Goal: Transaction & Acquisition: Obtain resource

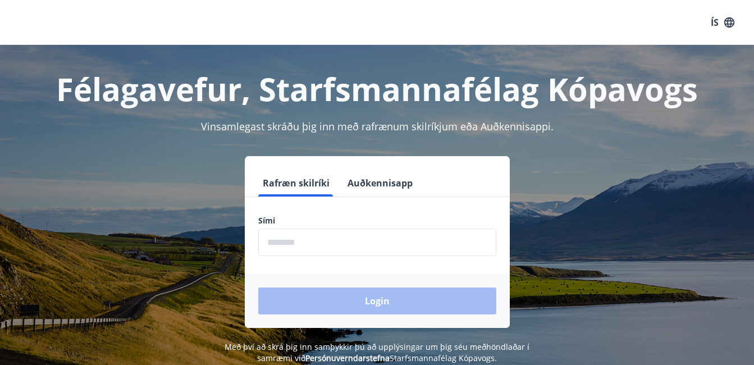
click at [357, 241] on input "phone" at bounding box center [377, 243] width 238 height 28
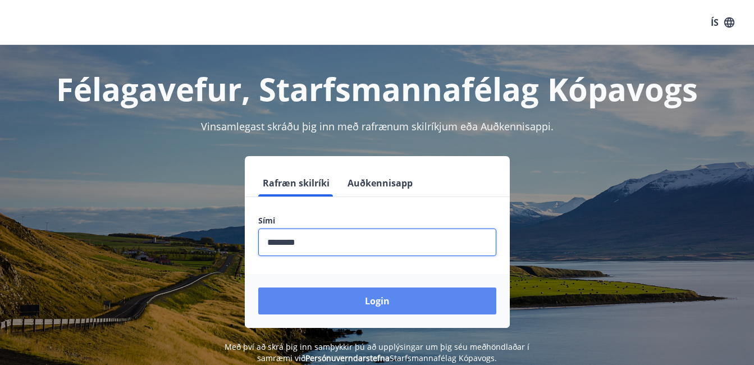
type input "********"
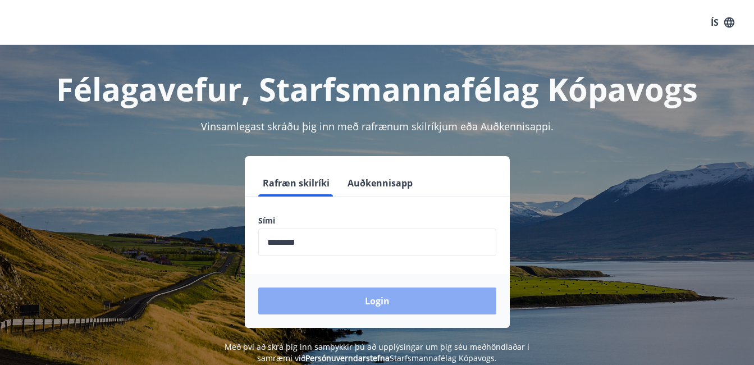
click at [393, 294] on button "Login" at bounding box center [377, 301] width 238 height 27
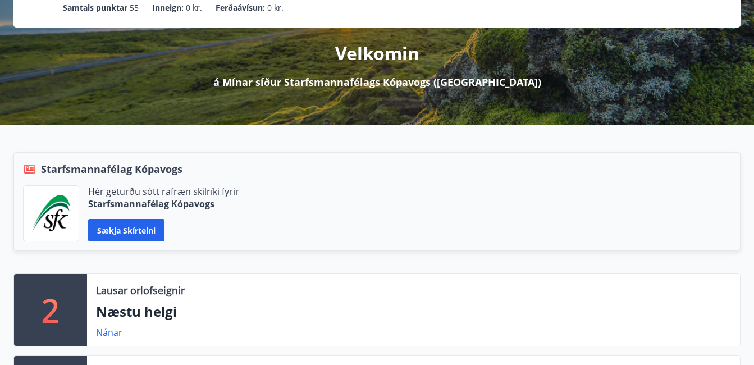
scroll to position [225, 0]
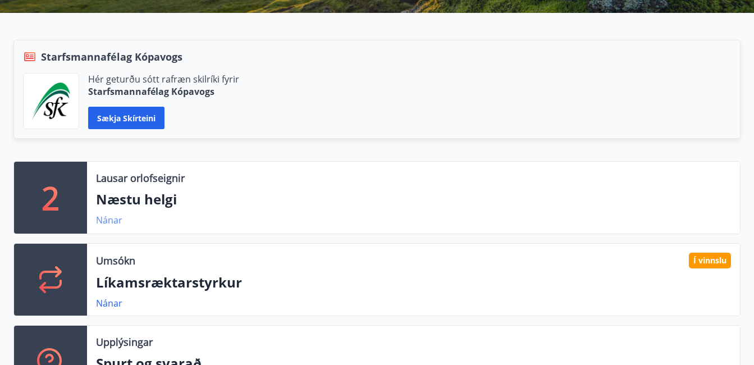
click at [114, 220] on link "Nánar" at bounding box center [109, 220] width 26 height 12
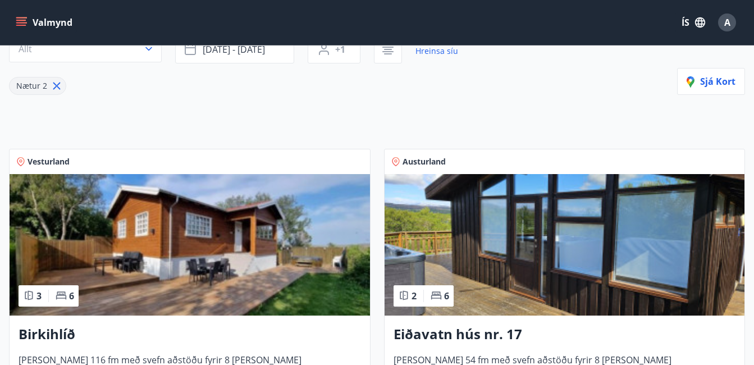
scroll to position [125, 0]
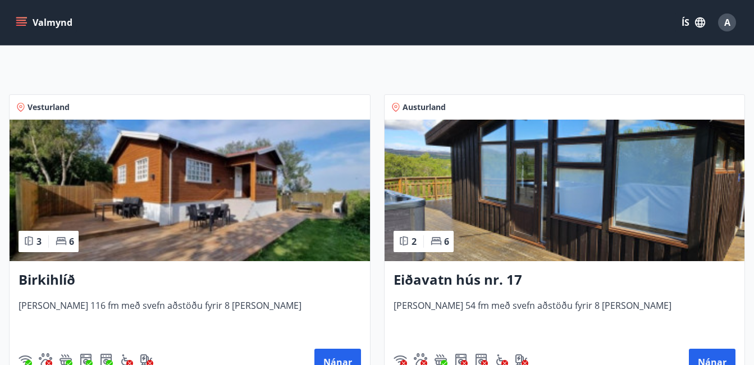
click at [127, 188] on img at bounding box center [190, 191] width 361 height 142
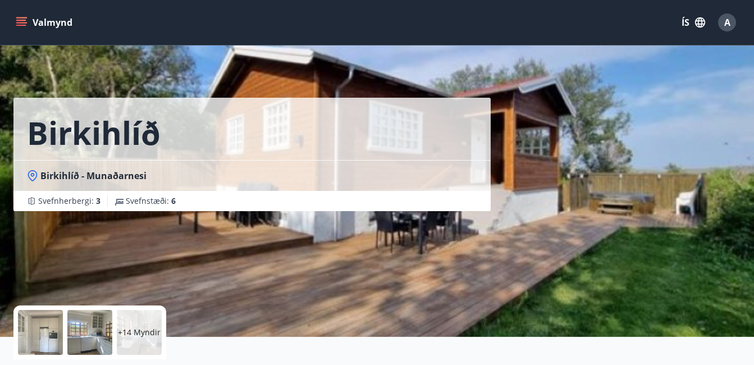
click at [19, 20] on icon "menu" at bounding box center [21, 20] width 10 height 1
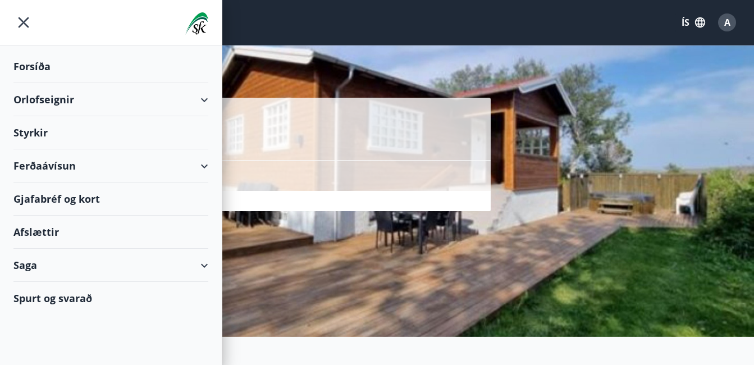
click at [47, 232] on div "Afslættir" at bounding box center [110, 232] width 195 height 33
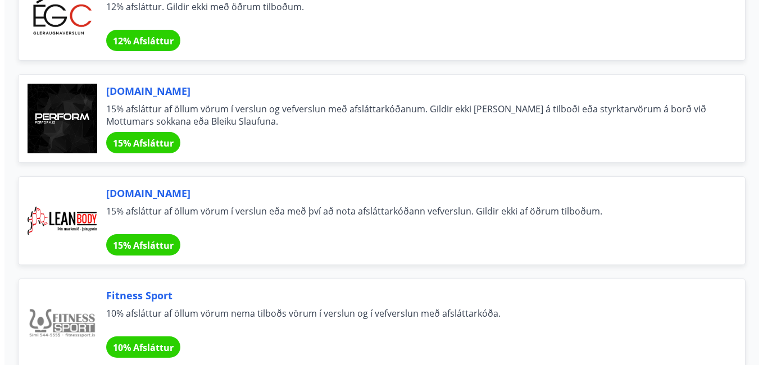
scroll to position [494, 0]
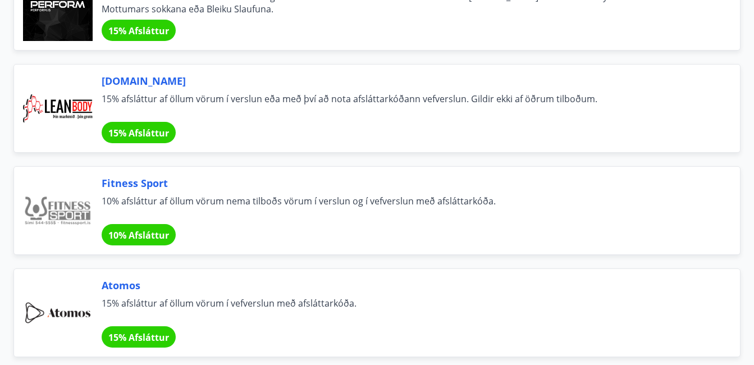
click at [147, 235] on span "10% Afsláttur" at bounding box center [138, 235] width 61 height 12
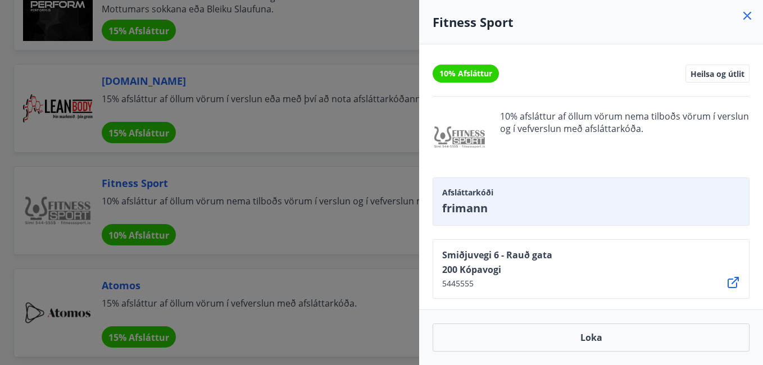
click at [731, 283] on icon at bounding box center [732, 282] width 13 height 13
